Goal: Register for event/course

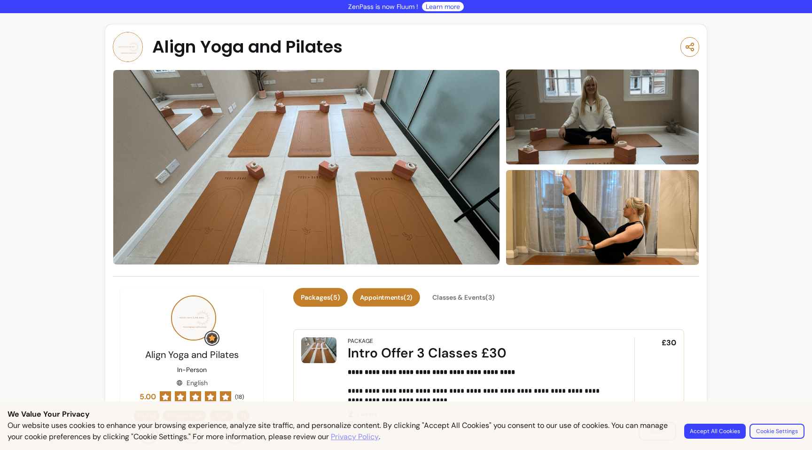
click at [386, 297] on button "Appointments ( 2 )" at bounding box center [387, 298] width 68 height 18
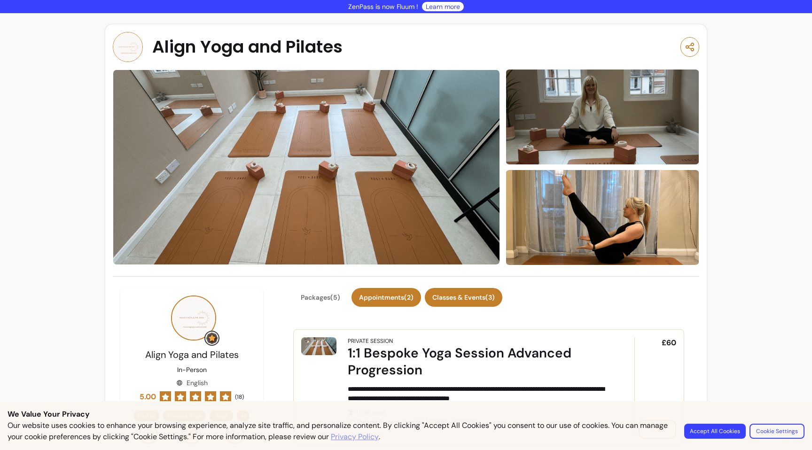
click at [471, 296] on button "Classes & Events ( 3 )" at bounding box center [464, 297] width 78 height 19
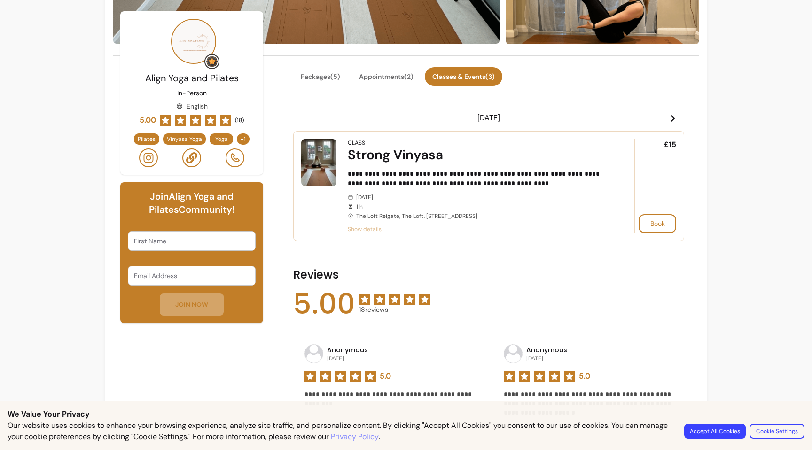
scroll to position [215, 0]
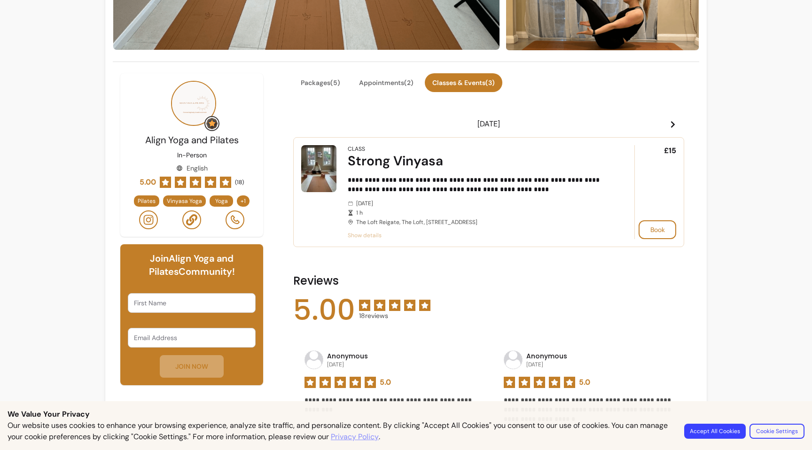
click at [673, 124] on icon at bounding box center [673, 124] width 4 height 7
click at [674, 123] on icon at bounding box center [673, 125] width 8 height 8
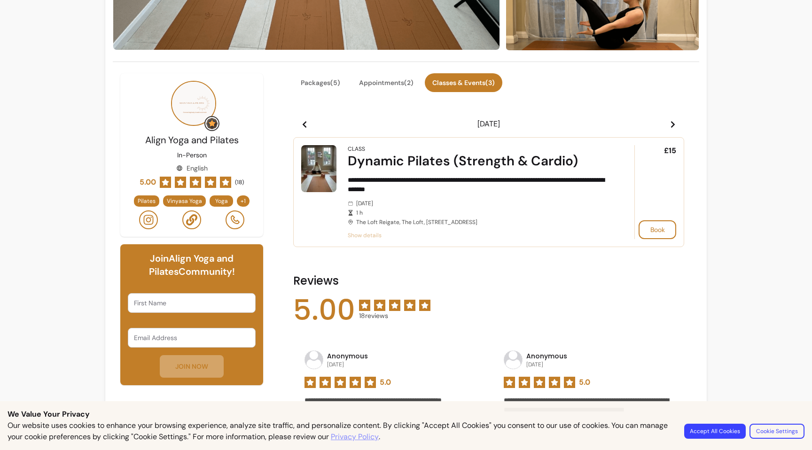
click at [674, 123] on icon at bounding box center [673, 125] width 8 height 8
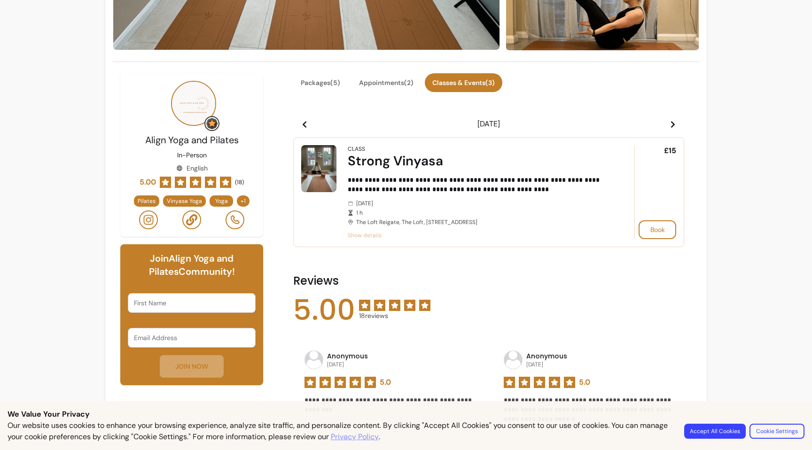
click at [375, 235] on span "Show details" at bounding box center [478, 236] width 260 height 8
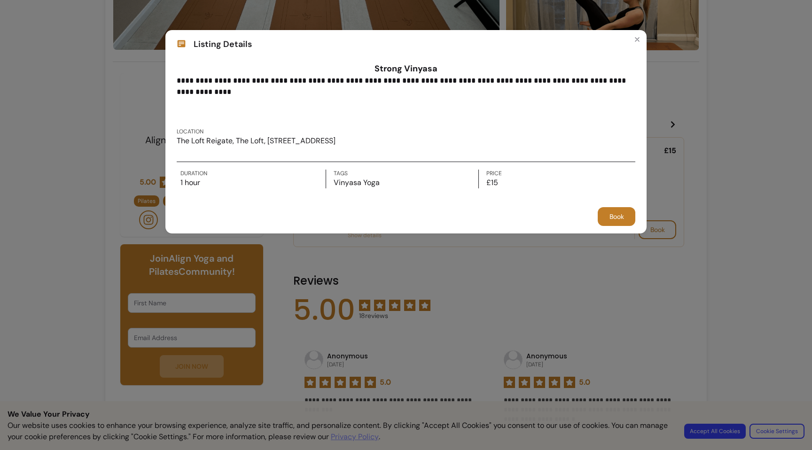
click at [375, 235] on div "**********" at bounding box center [406, 225] width 812 height 450
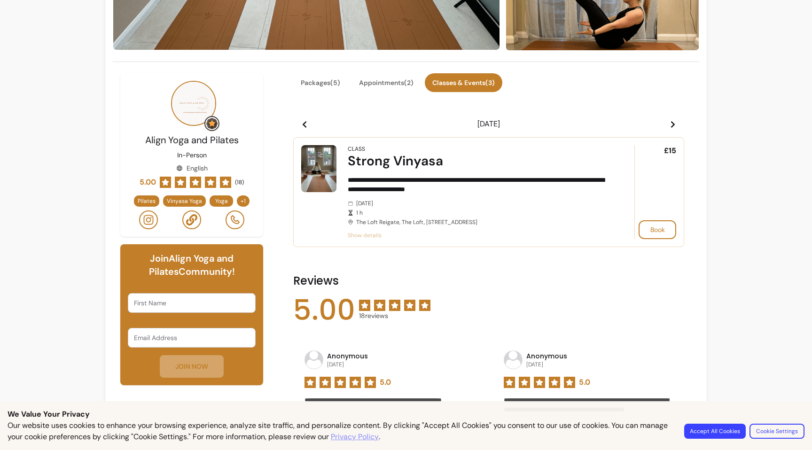
click at [306, 123] on icon at bounding box center [305, 124] width 4 height 7
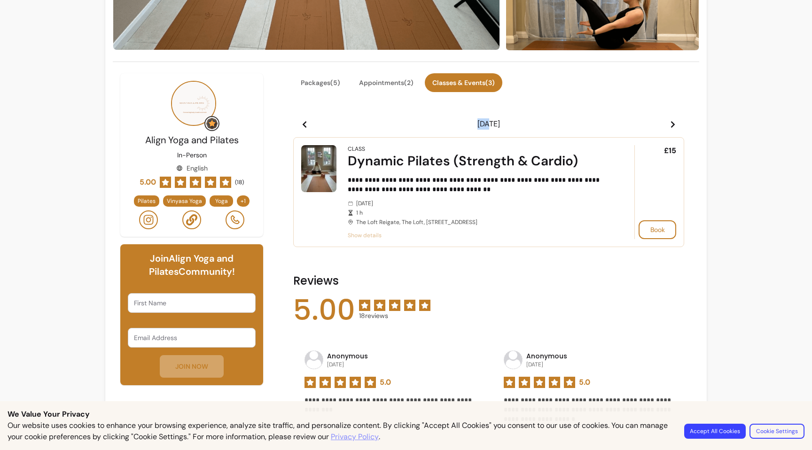
click at [306, 123] on icon at bounding box center [305, 124] width 4 height 7
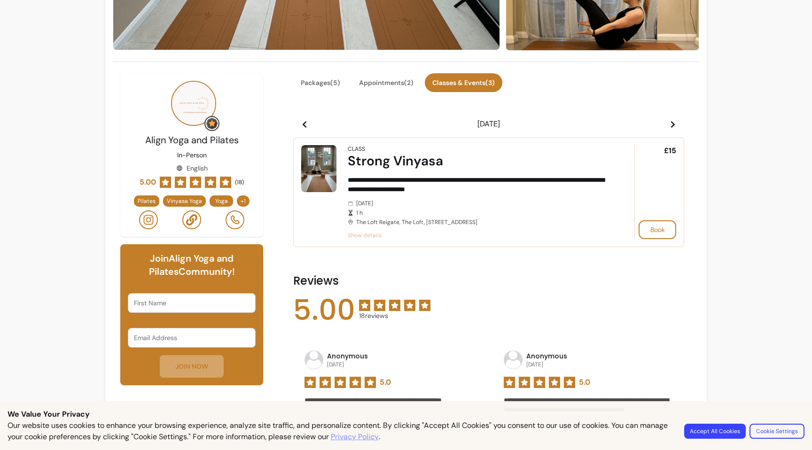
click at [306, 123] on icon at bounding box center [305, 124] width 4 height 7
click at [673, 124] on icon at bounding box center [673, 124] width 4 height 7
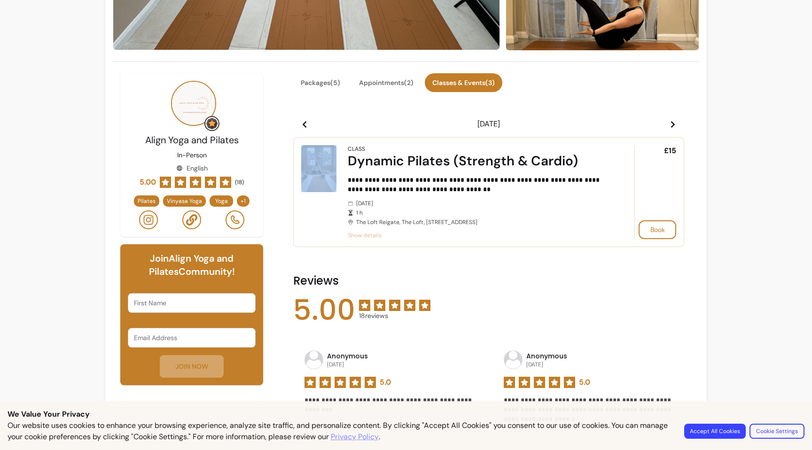
click at [673, 124] on icon at bounding box center [673, 124] width 4 height 7
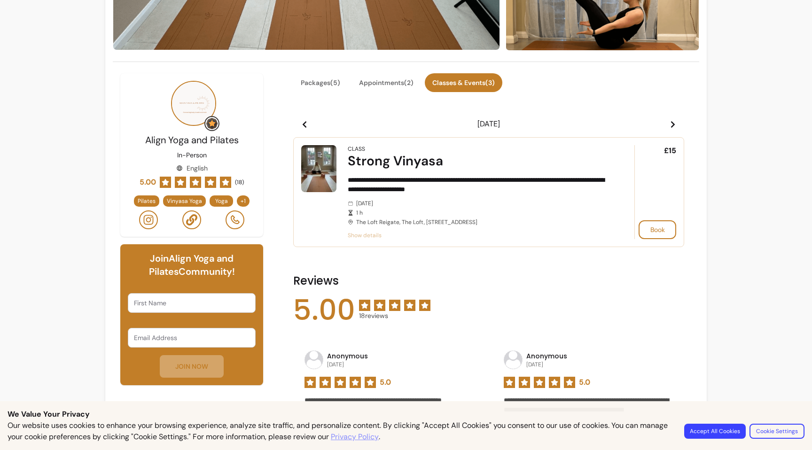
click at [673, 124] on icon at bounding box center [673, 124] width 4 height 7
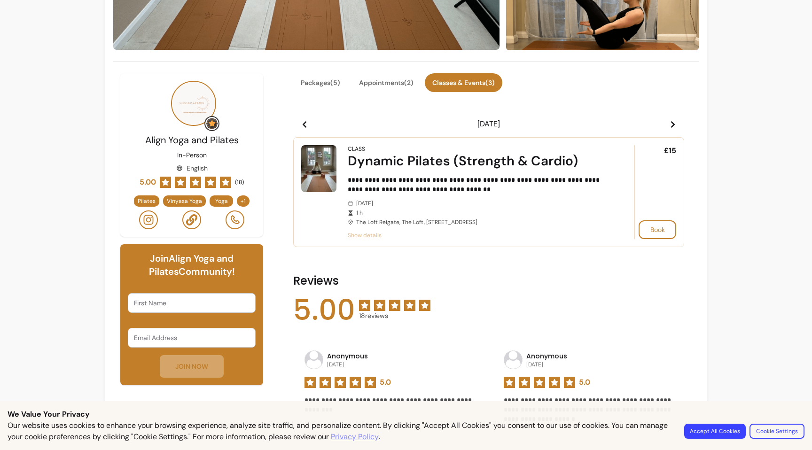
click at [673, 124] on icon at bounding box center [673, 124] width 4 height 7
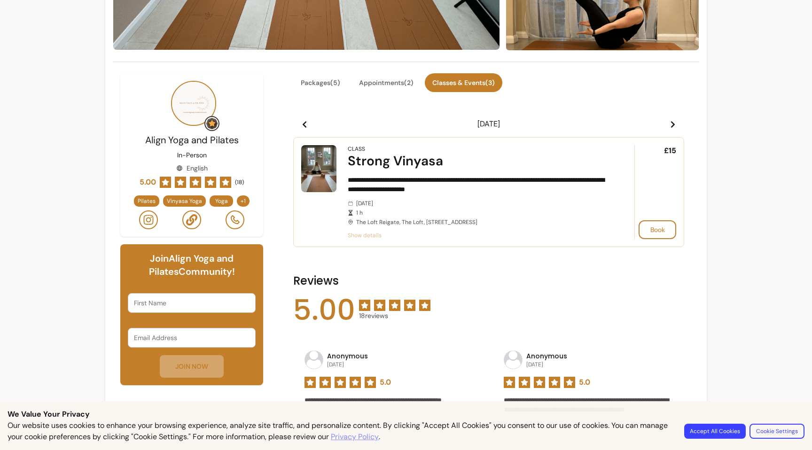
click at [673, 124] on icon at bounding box center [673, 124] width 4 height 7
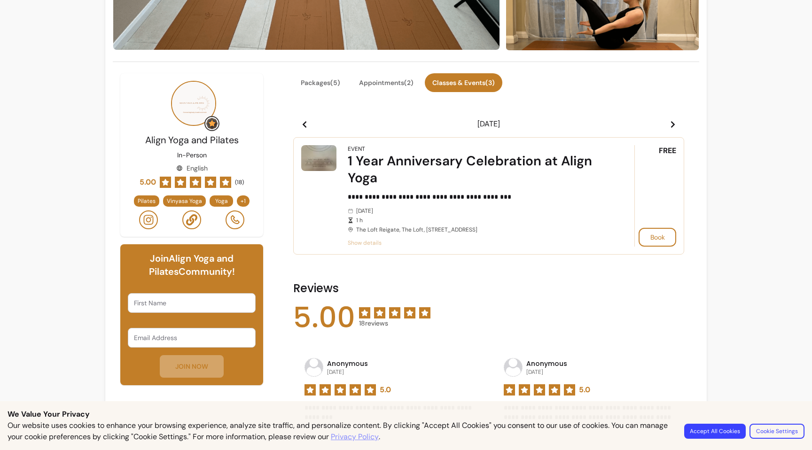
click at [307, 125] on icon at bounding box center [305, 125] width 8 height 8
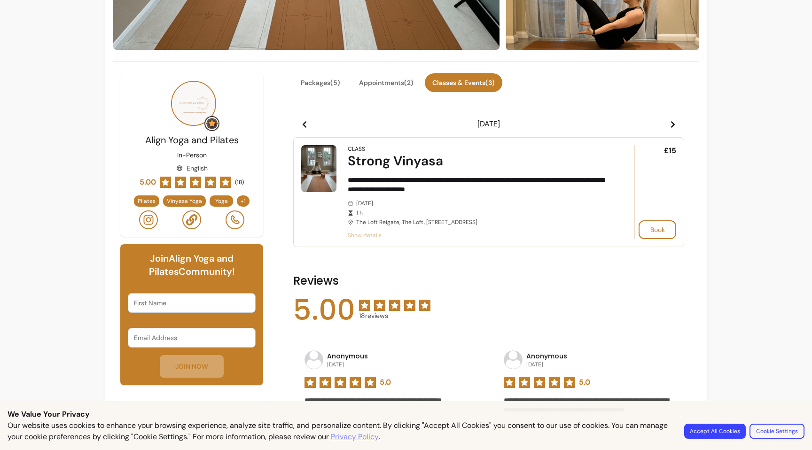
click at [307, 125] on icon at bounding box center [305, 125] width 8 height 8
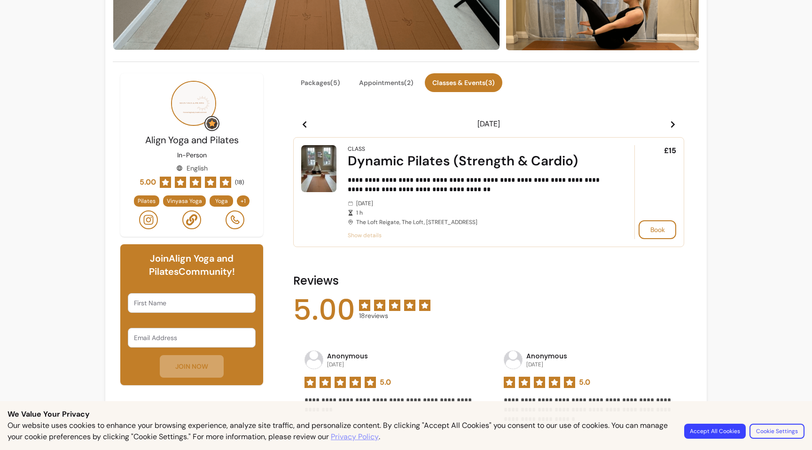
click at [307, 125] on icon at bounding box center [305, 125] width 8 height 8
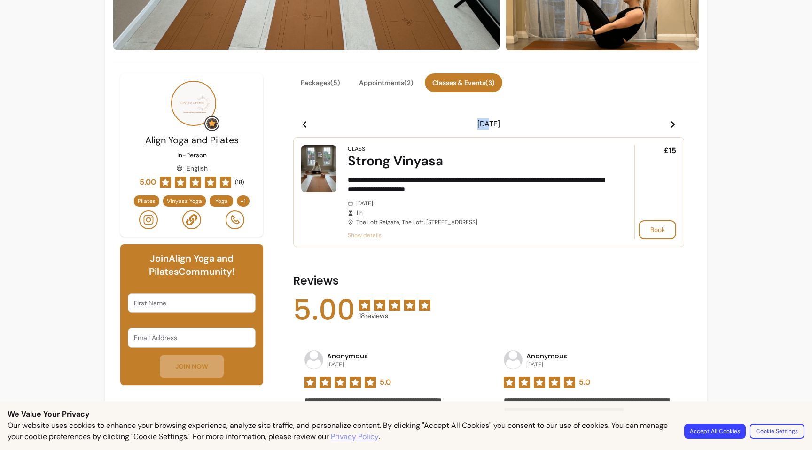
click at [307, 125] on icon at bounding box center [305, 125] width 8 height 8
